Goal: Information Seeking & Learning: Compare options

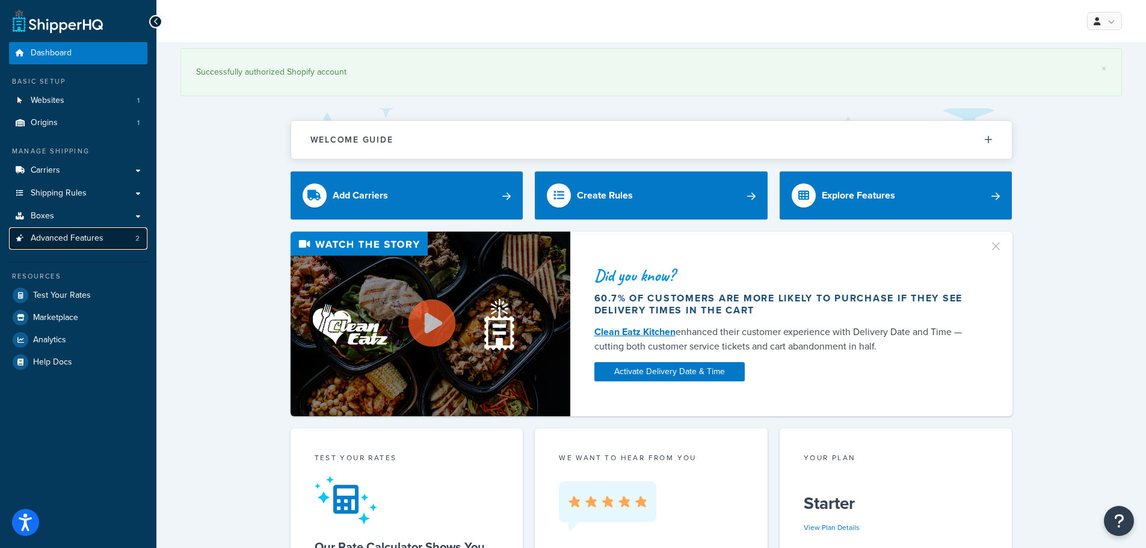
click at [80, 237] on span "Advanced Features" at bounding box center [67, 239] width 73 height 10
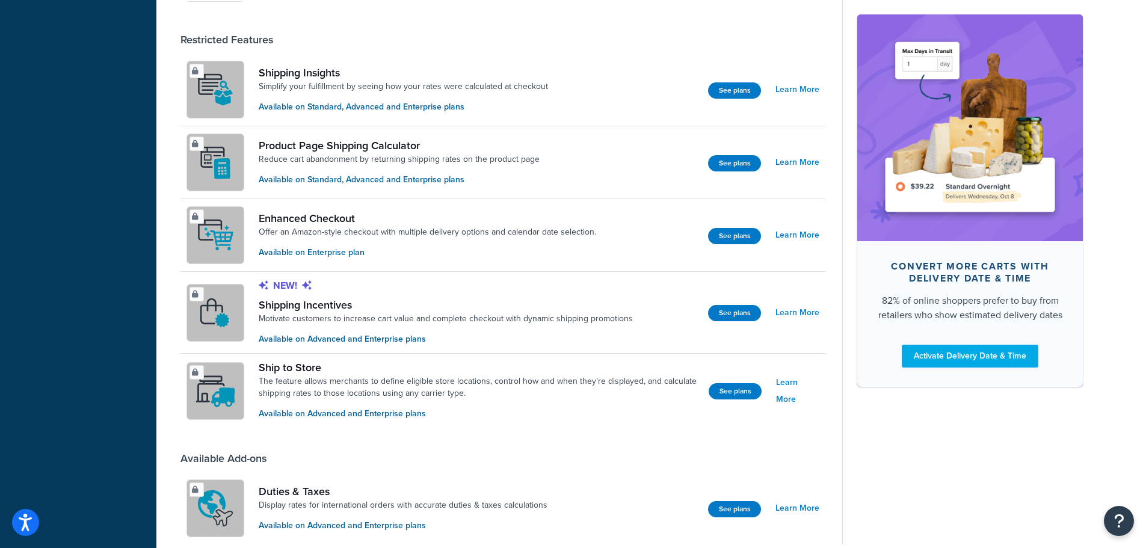
scroll to position [818, 0]
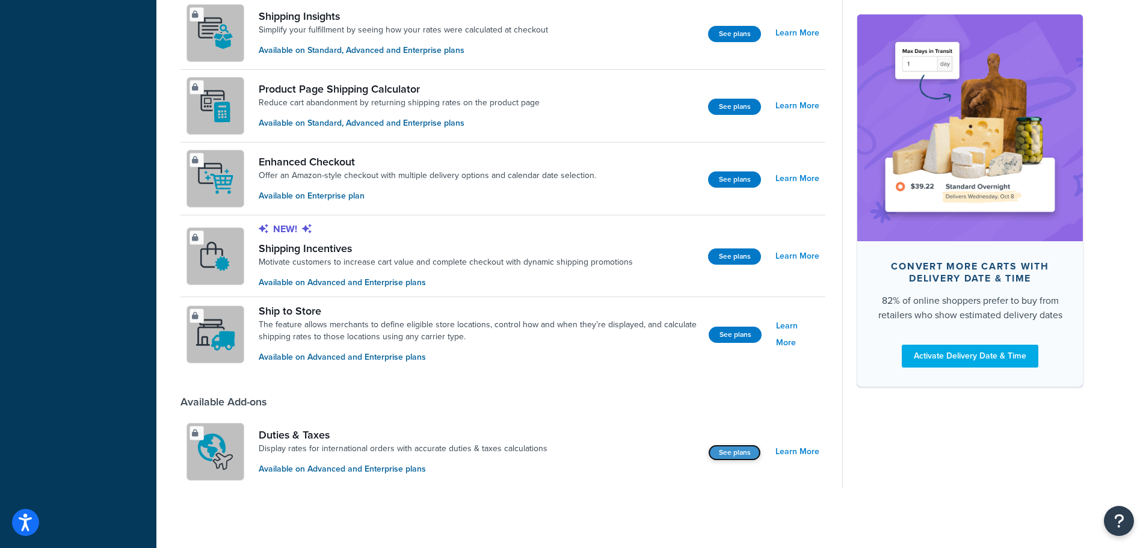
click at [743, 453] on button "See plans" at bounding box center [734, 453] width 53 height 16
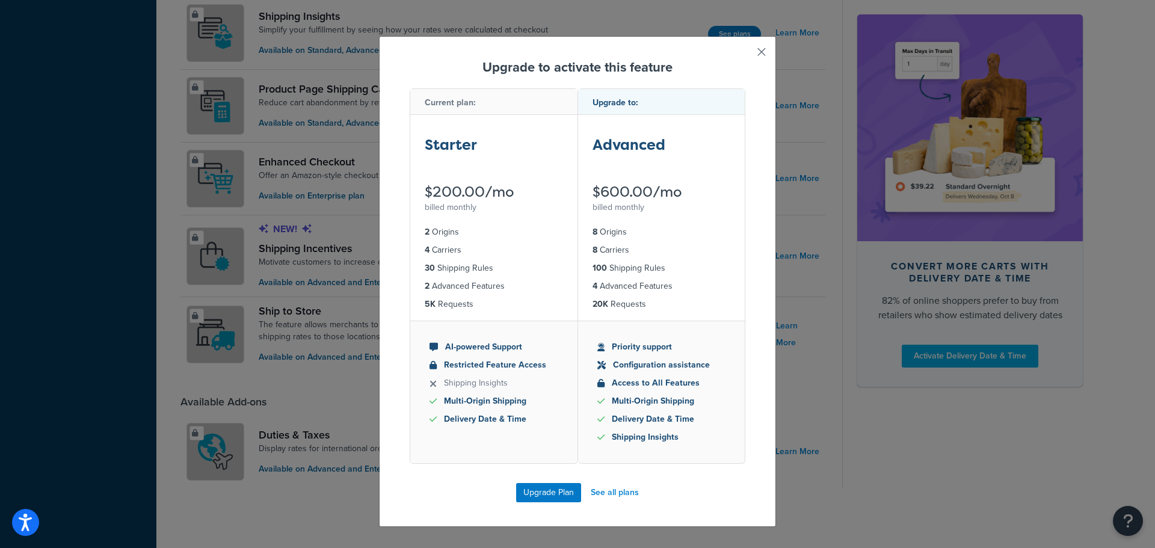
click at [746, 55] on button "button" at bounding box center [744, 56] width 3 height 3
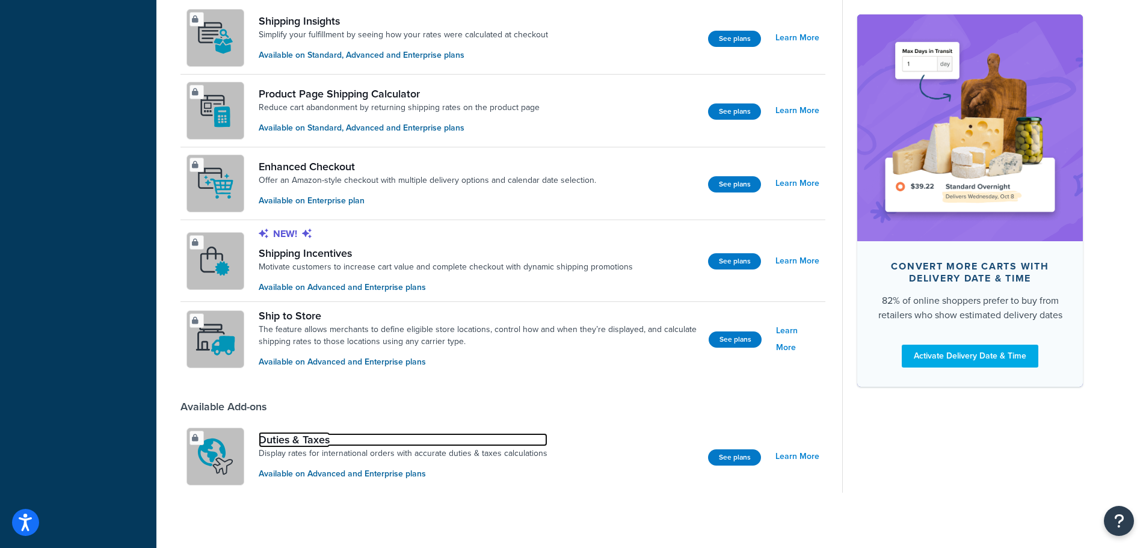
scroll to position [818, 0]
